Goal: Information Seeking & Learning: Learn about a topic

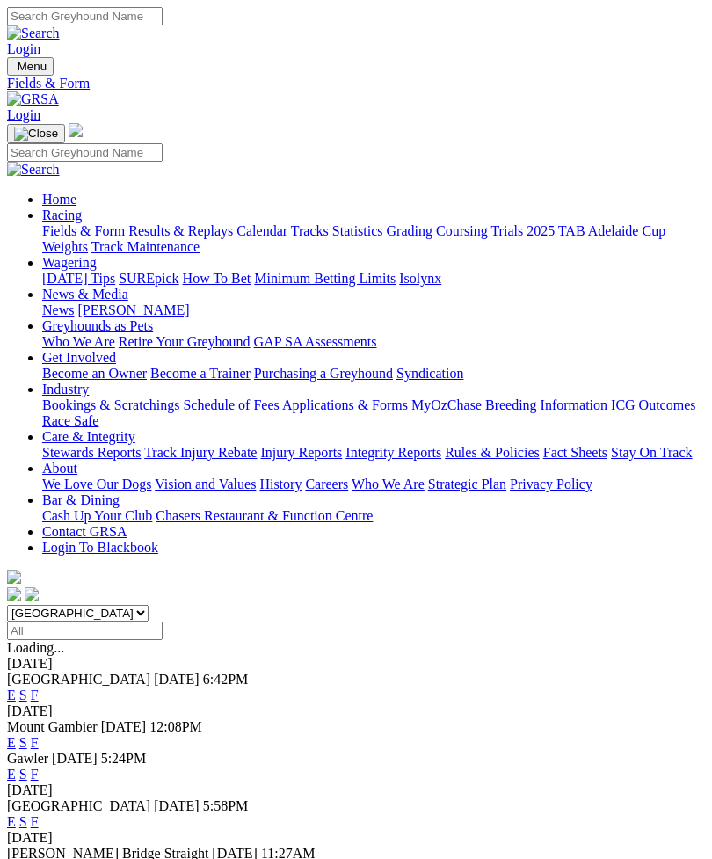
click at [39, 767] on link "F" at bounding box center [35, 774] width 8 height 15
click at [680, 814] on div "E S F" at bounding box center [356, 822] width 698 height 16
click at [39, 814] on link "F" at bounding box center [35, 821] width 8 height 15
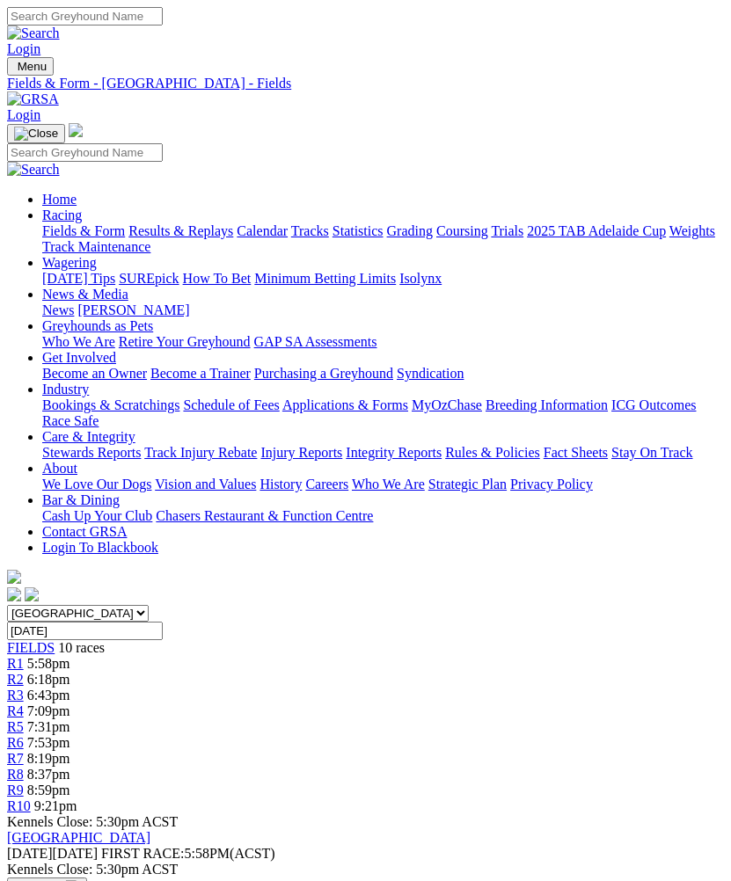
scroll to position [0, 9]
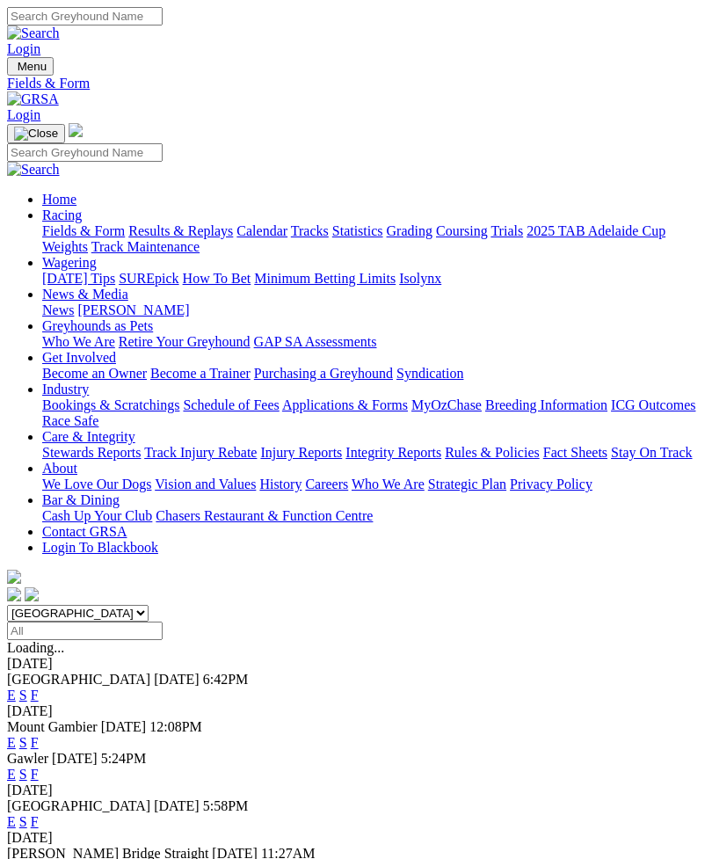
click at [39, 858] on link "F" at bounding box center [35, 869] width 8 height 15
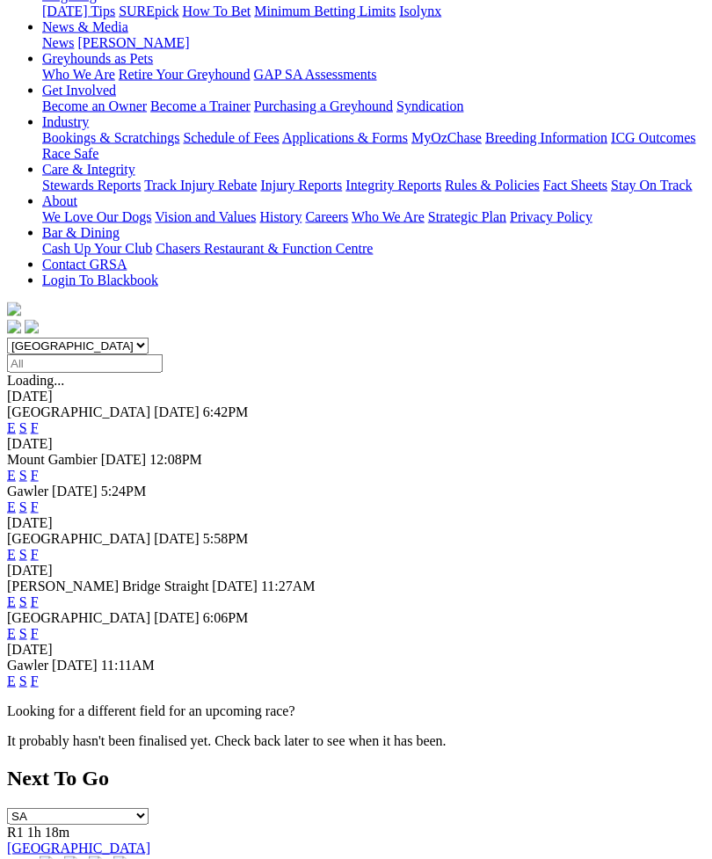
scroll to position [263, 0]
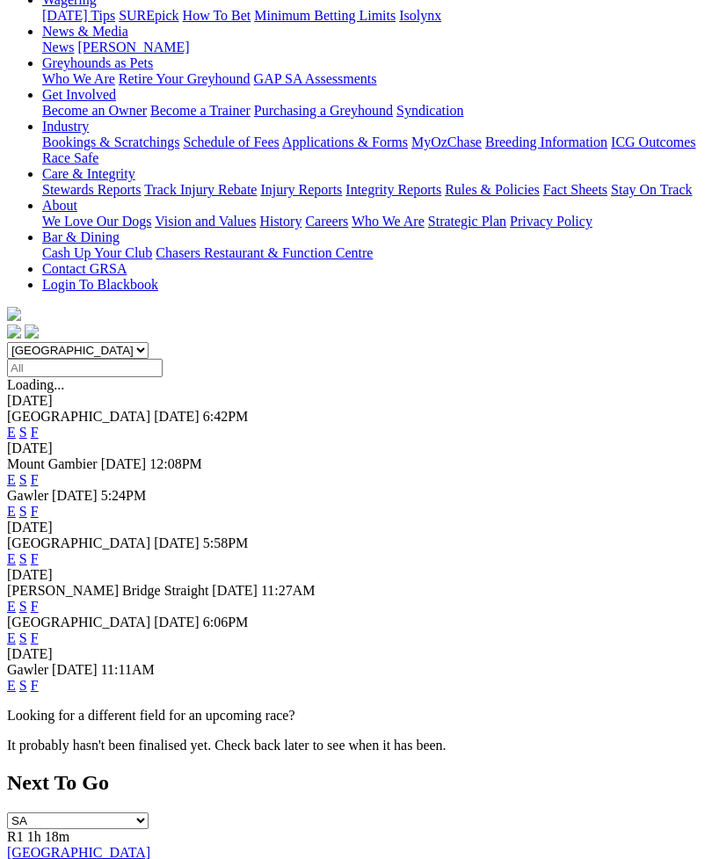
click at [39, 630] on link "F" at bounding box center [35, 637] width 8 height 15
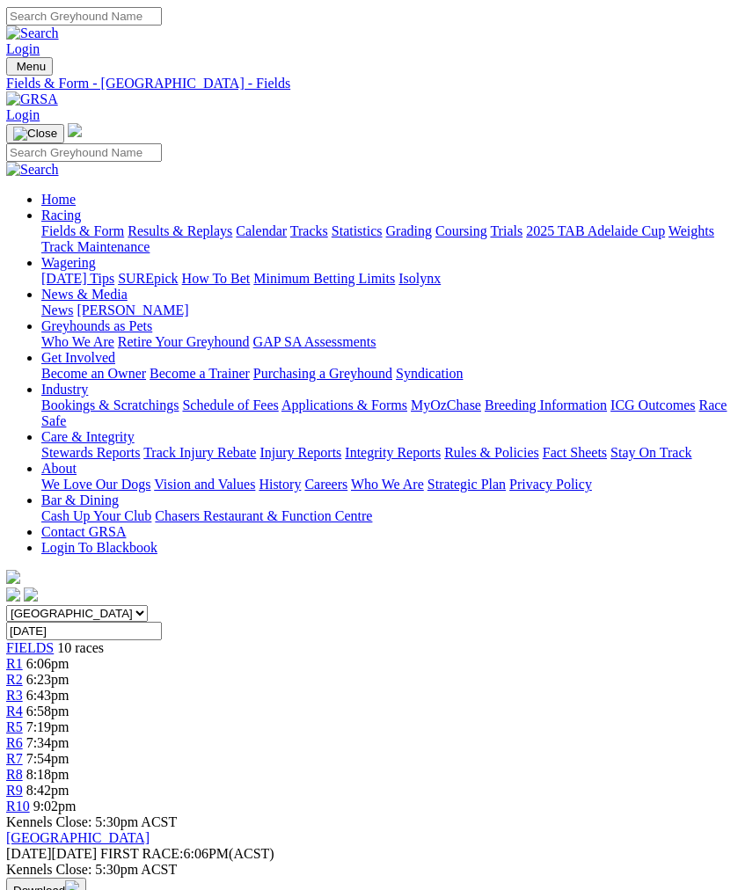
scroll to position [0, 11]
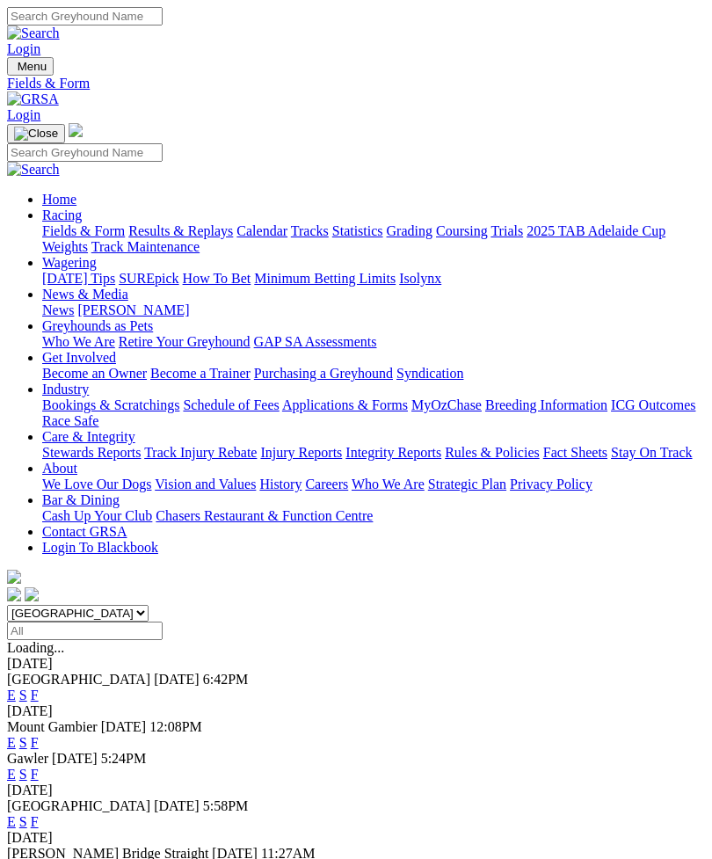
scroll to position [319, 0]
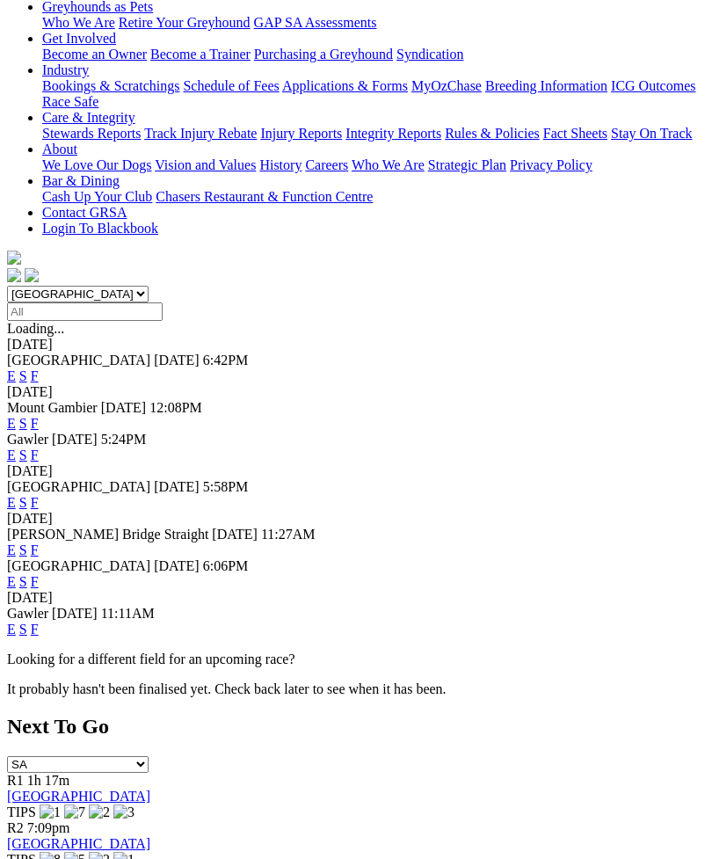
click at [39, 622] on link "F" at bounding box center [35, 629] width 8 height 15
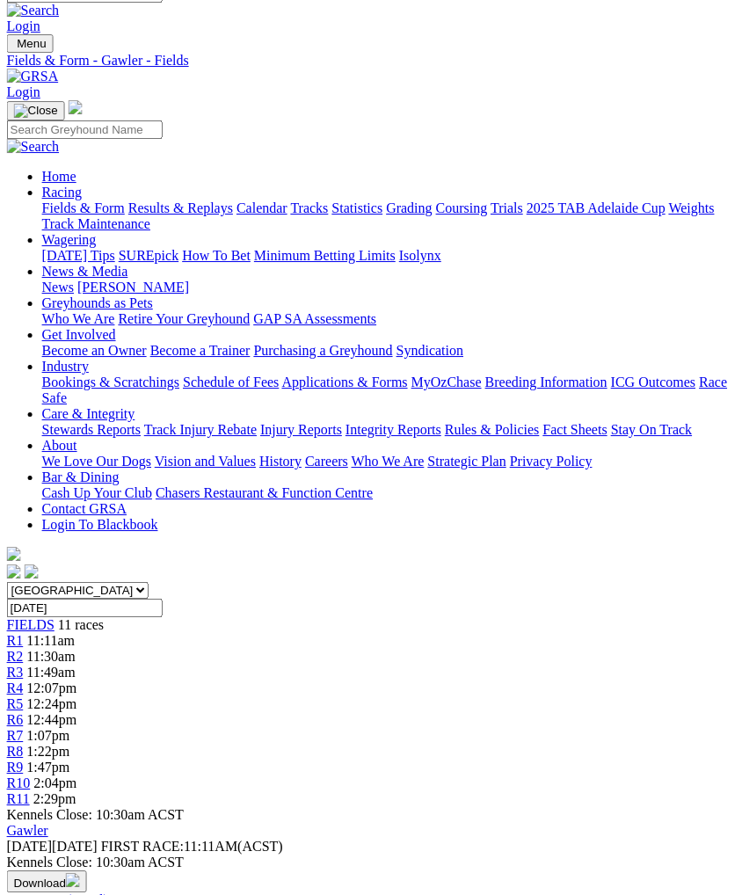
scroll to position [0, 1]
